Goal: Book appointment/travel/reservation

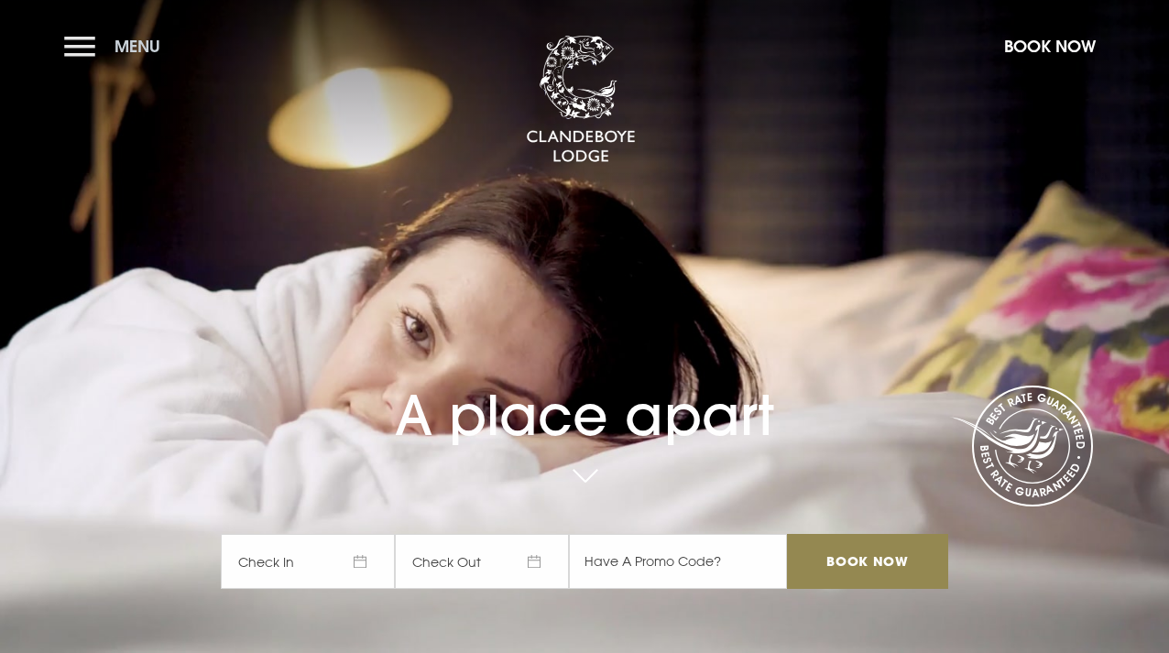
click at [88, 49] on button "Menu" at bounding box center [116, 46] width 105 height 39
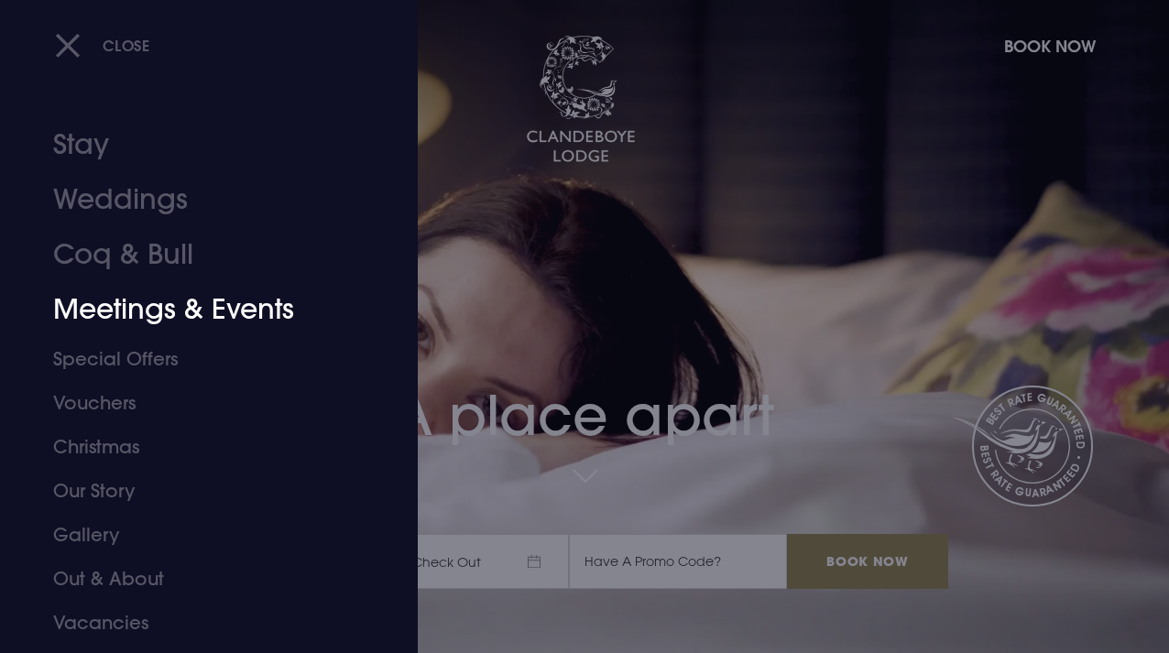
click at [188, 314] on link "Meetings & Events" at bounding box center [196, 309] width 287 height 55
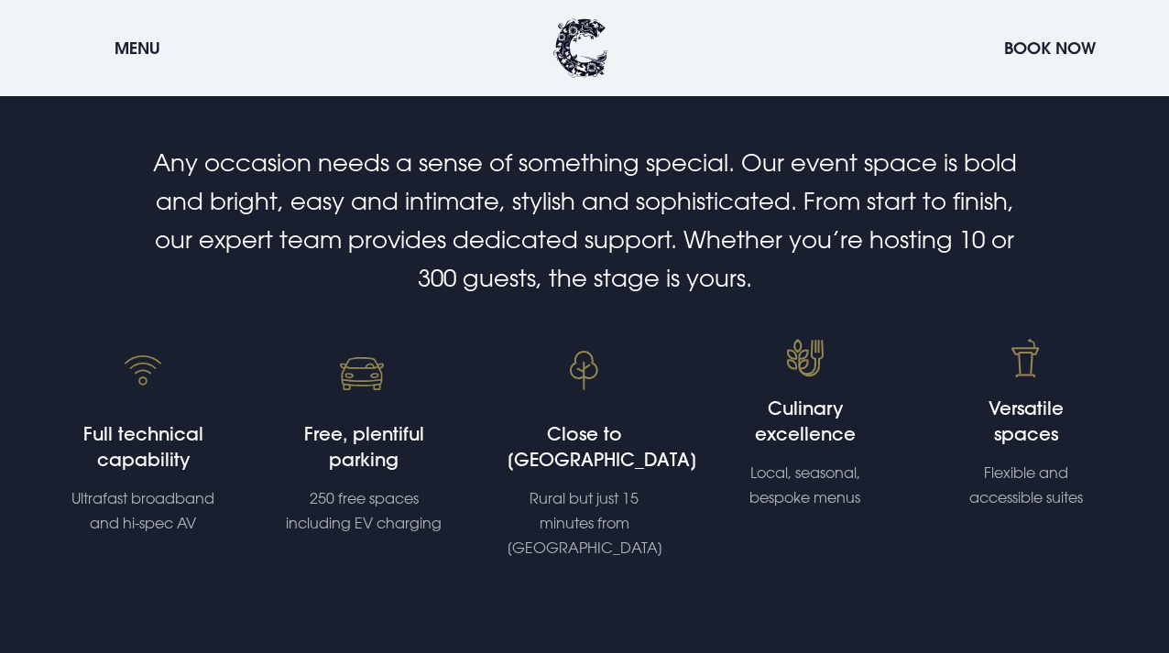
scroll to position [642, 0]
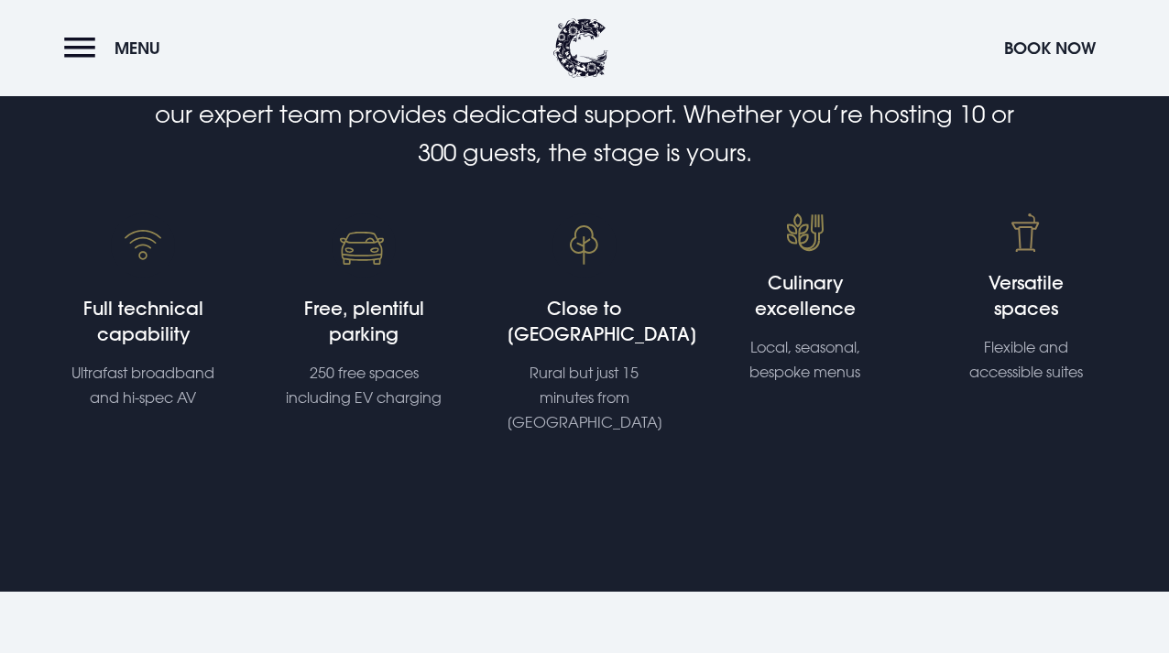
click at [1030, 298] on h4 "Versatile spaces" at bounding box center [1026, 295] width 156 height 51
click at [1047, 374] on p "Flexible and accessible suites" at bounding box center [1026, 359] width 156 height 49
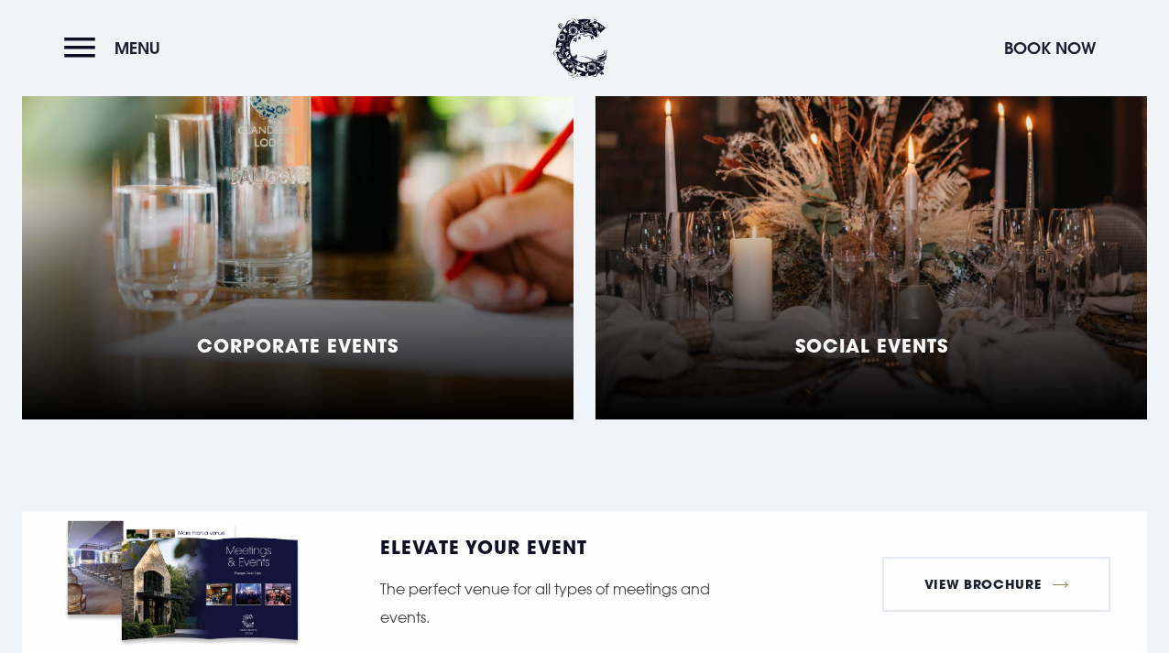
scroll to position [1558, 0]
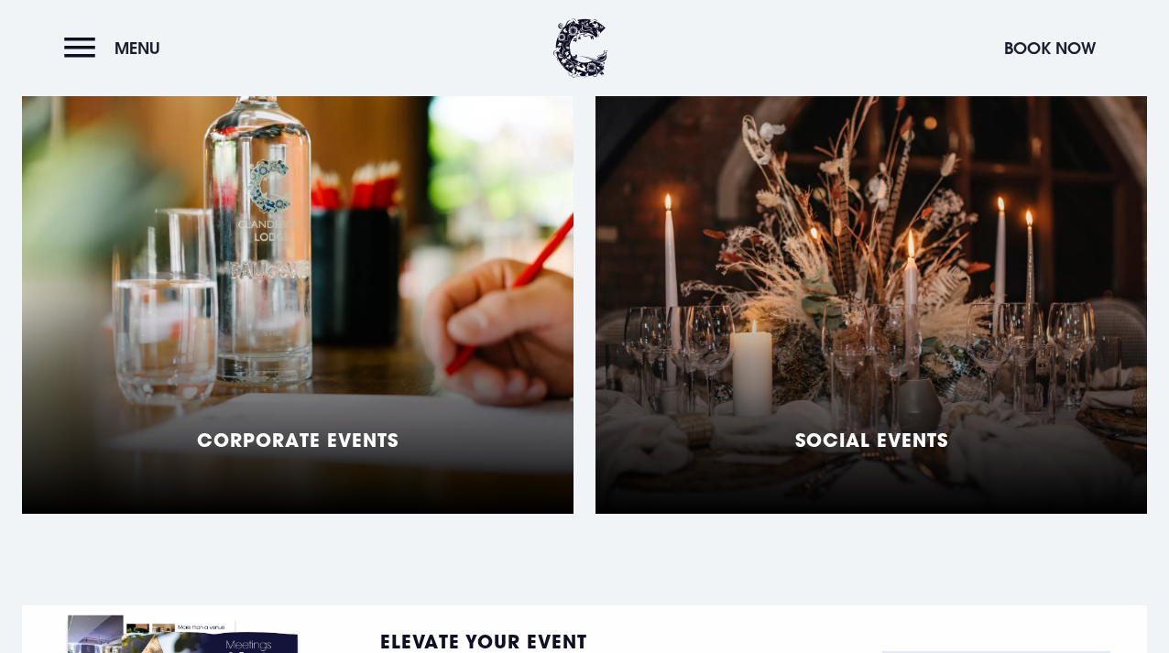
click at [931, 340] on div "Social Events" at bounding box center [872, 285] width 552 height 458
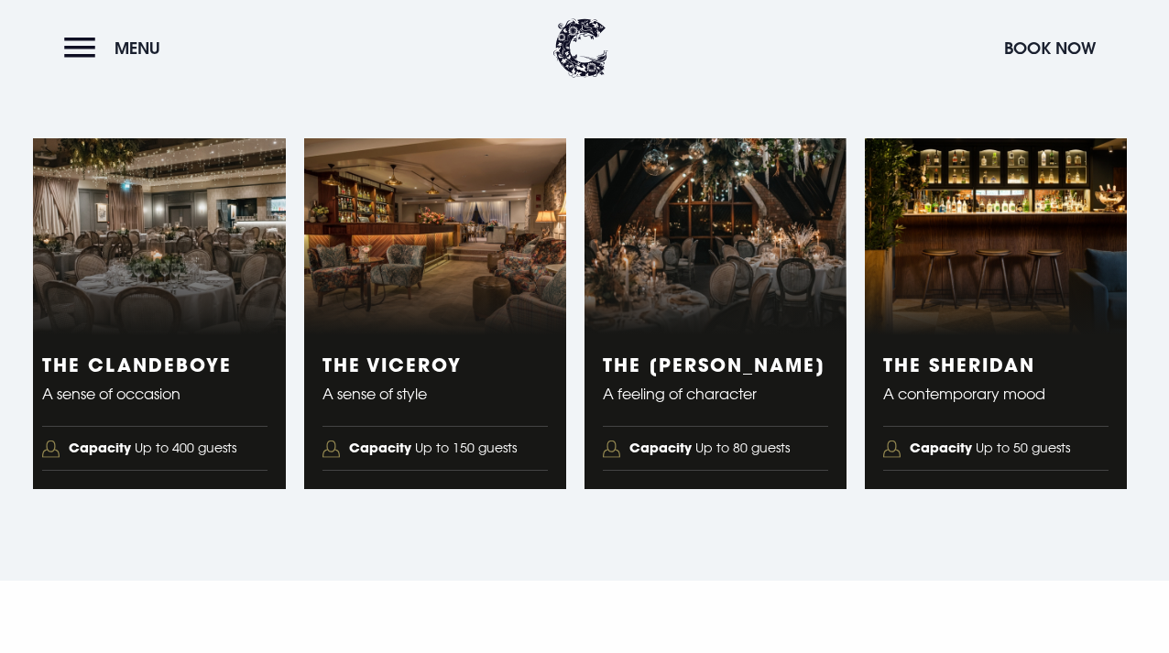
scroll to position [2933, 0]
click at [979, 313] on img "4 of 4" at bounding box center [996, 236] width 262 height 197
click at [1021, 376] on h3 "The Sheridan" at bounding box center [996, 365] width 225 height 22
click at [1016, 376] on h3 "The Sheridan" at bounding box center [996, 365] width 225 height 22
click at [1010, 408] on p "A contemporary mood" at bounding box center [996, 393] width 225 height 27
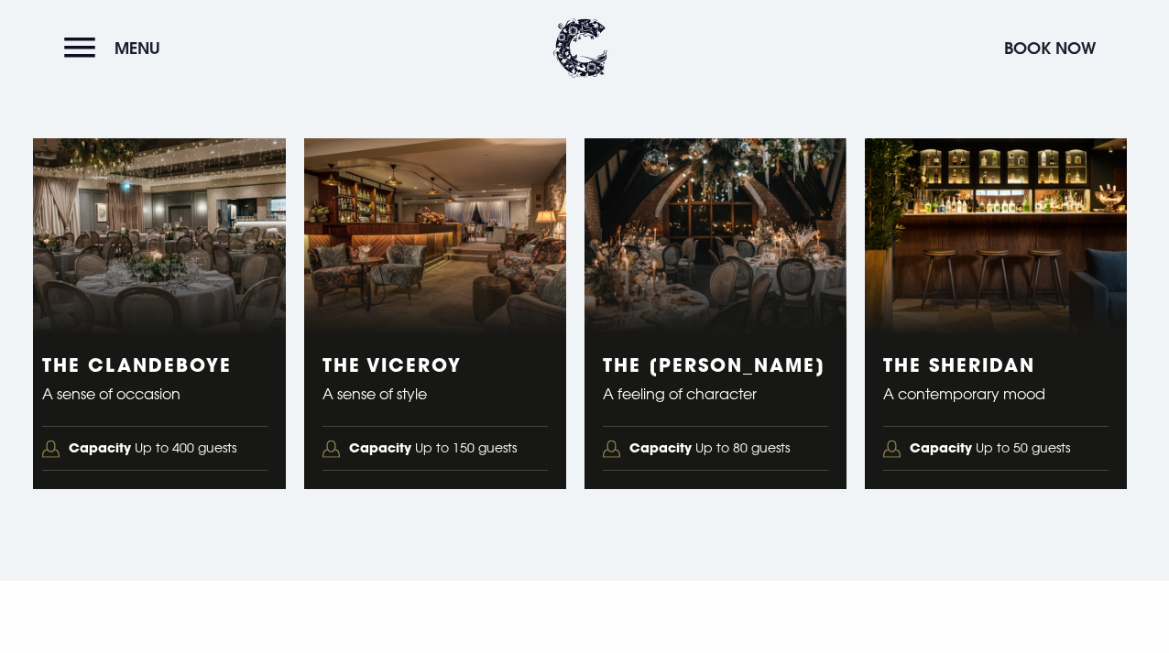
click at [1008, 489] on div "The Sheridan A contemporary mood Capacity Up to 50 guests" at bounding box center [996, 412] width 262 height 154
click at [1007, 461] on span "Capacity Up to 50 guests" at bounding box center [990, 448] width 160 height 25
click at [963, 456] on strong "Capacity" at bounding box center [941, 447] width 62 height 17
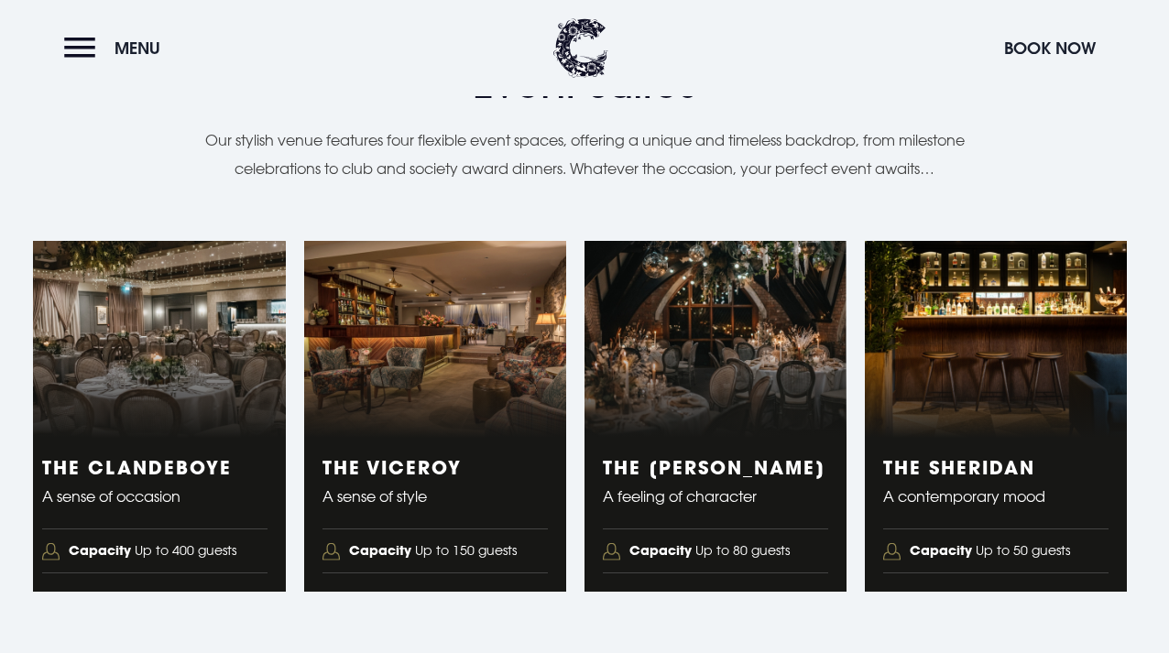
scroll to position [2658, 0]
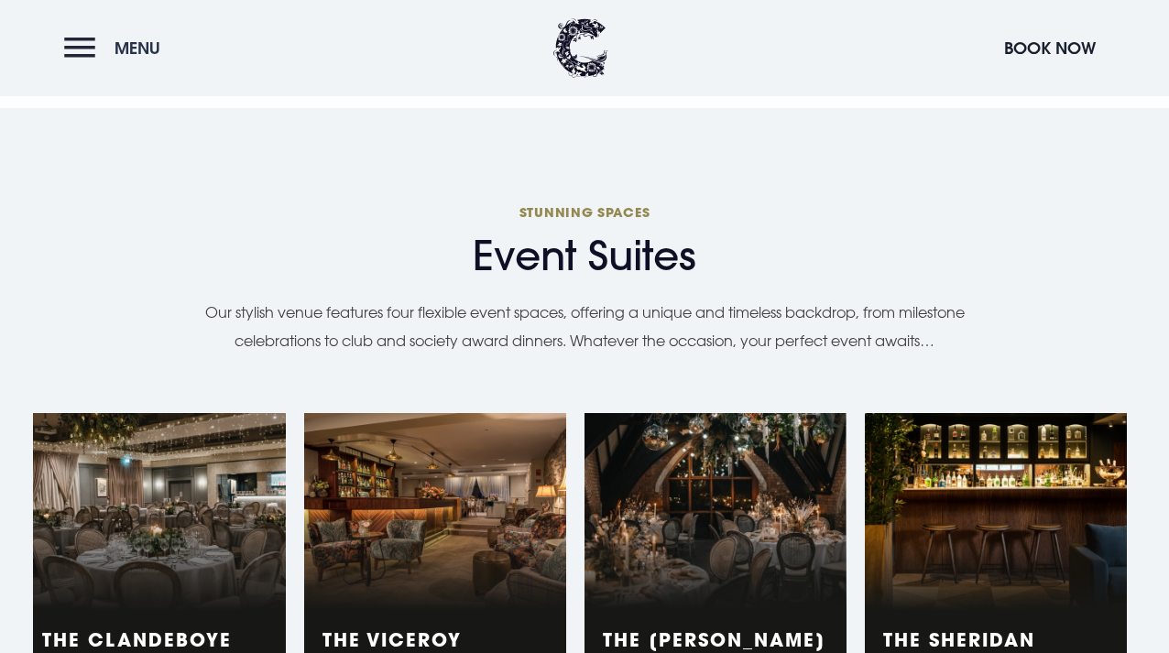
click at [79, 43] on button "Menu" at bounding box center [116, 47] width 105 height 39
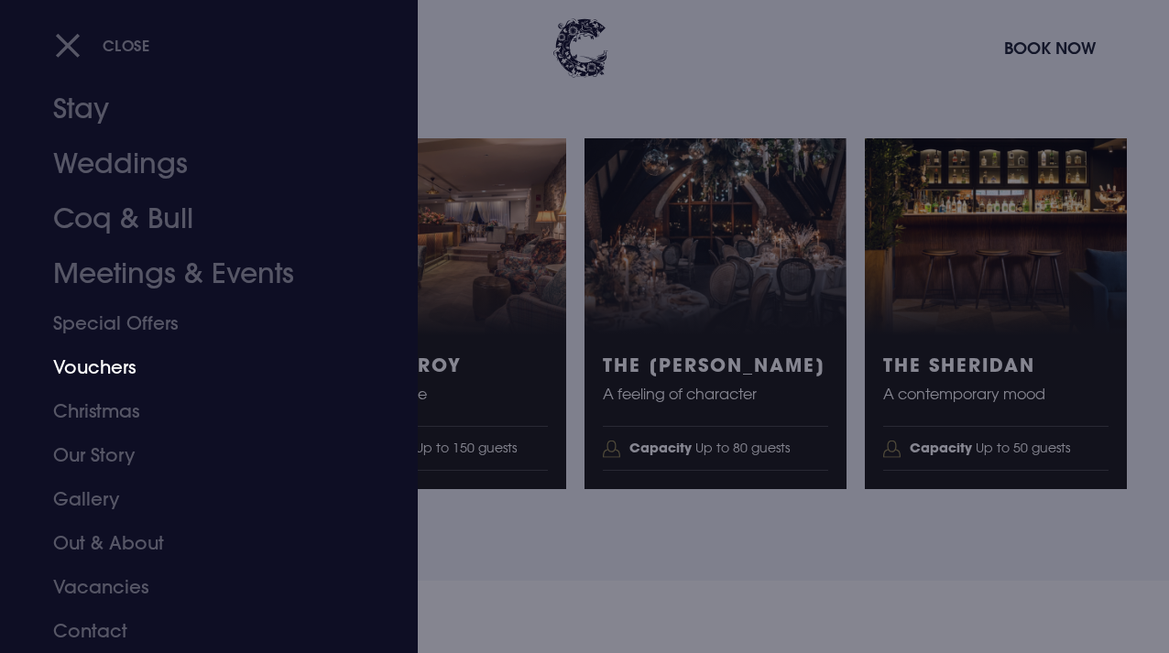
scroll to position [0, 0]
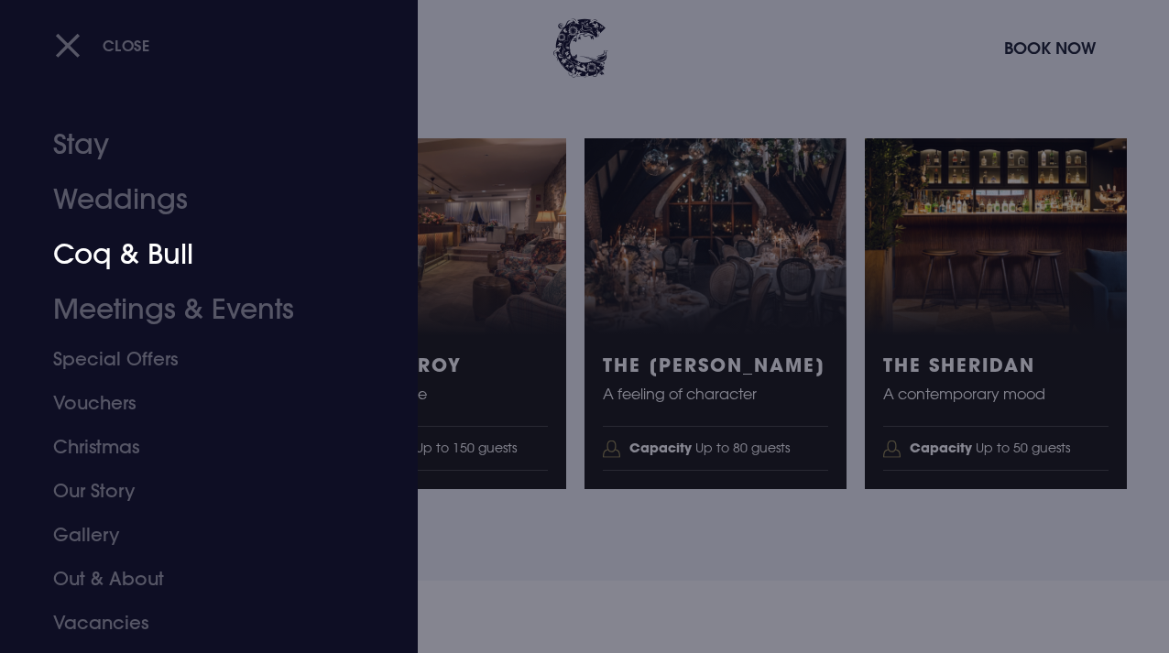
click at [170, 261] on link "Coq & Bull" at bounding box center [196, 254] width 287 height 55
